Goal: Find specific page/section: Find specific page/section

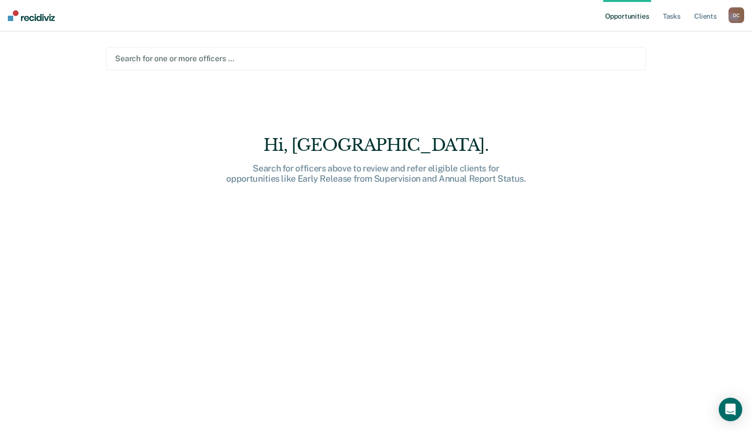
drag, startPoint x: 405, startPoint y: 74, endPoint x: 429, endPoint y: 61, distance: 27.6
click at [429, 61] on main "Search for one or more officers … Hi, [GEOGRAPHIC_DATA]. Search for officers ab…" at bounding box center [376, 219] width 564 height 376
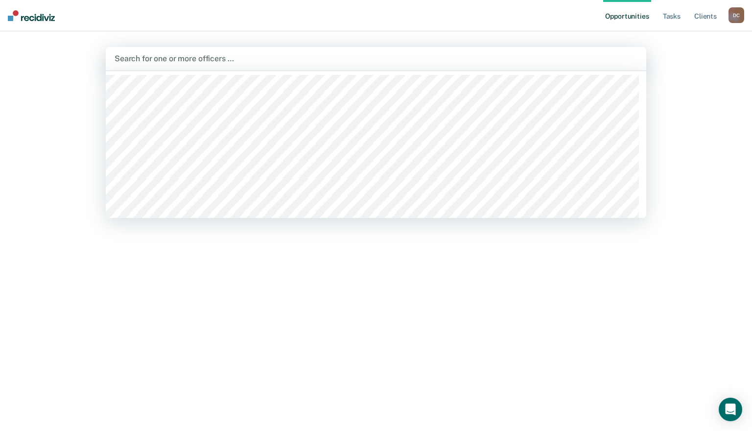
click at [429, 61] on div at bounding box center [376, 58] width 523 height 11
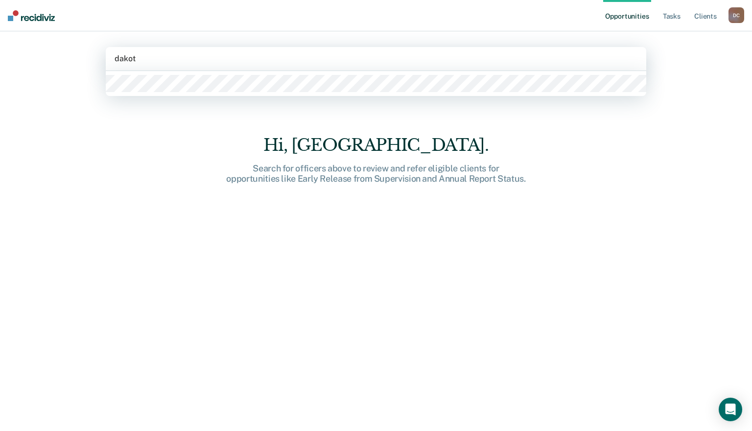
type input "dakota"
